Goal: Task Accomplishment & Management: Use online tool/utility

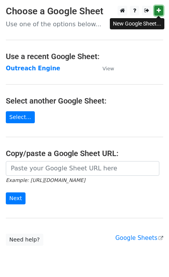
click at [161, 11] on link at bounding box center [158, 11] width 9 height 10
click at [40, 66] on strong "Outreach Engine" at bounding box center [33, 68] width 54 height 7
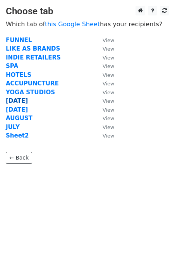
click at [13, 98] on strong "[DATE]" at bounding box center [17, 100] width 22 height 7
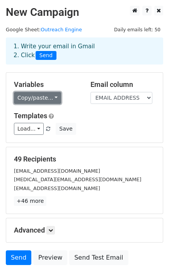
click at [51, 97] on link "Copy/paste..." at bounding box center [37, 98] width 47 height 12
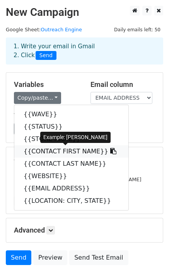
click at [58, 152] on link "{{CONTACT FIRST NAME}}" at bounding box center [71, 151] width 114 height 12
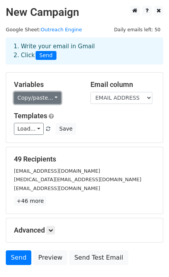
click at [31, 101] on link "Copy/paste..." at bounding box center [37, 98] width 47 height 12
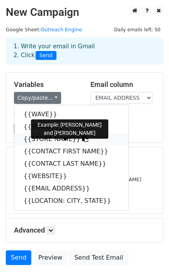
click at [43, 140] on link "{{STORE NAME}}" at bounding box center [71, 139] width 114 height 12
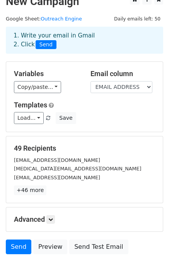
scroll to position [12, 0]
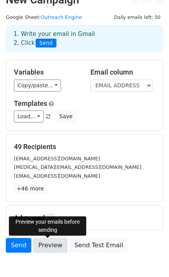
click at [55, 248] on link "Preview" at bounding box center [50, 245] width 34 height 15
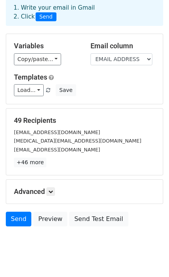
scroll to position [54, 0]
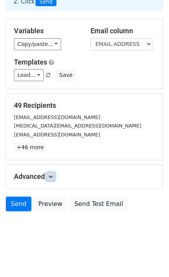
click at [55, 175] on link at bounding box center [50, 176] width 8 height 8
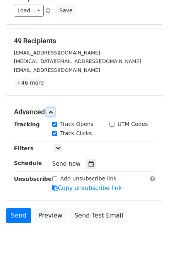
scroll to position [119, 0]
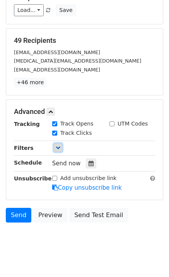
click at [59, 147] on icon at bounding box center [58, 147] width 5 height 5
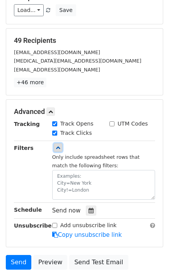
click at [59, 147] on icon at bounding box center [58, 147] width 5 height 5
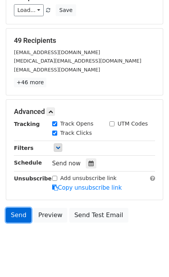
click at [14, 213] on link "Send" at bounding box center [18, 215] width 25 height 15
